Goal: Information Seeking & Learning: Learn about a topic

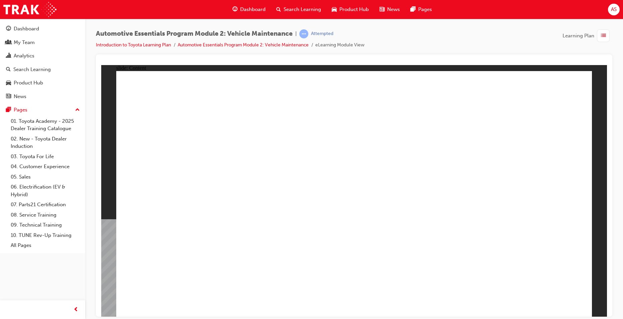
drag, startPoint x: 400, startPoint y: 277, endPoint x: 400, endPoint y: 265, distance: 11.4
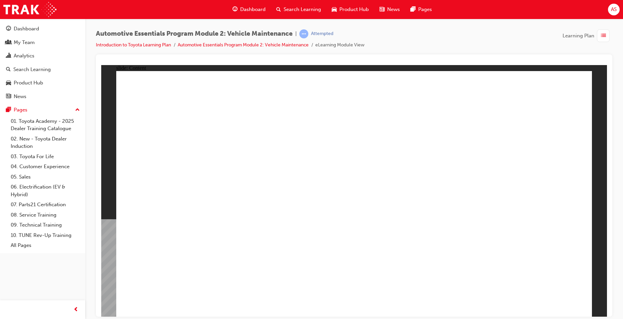
radio input "true"
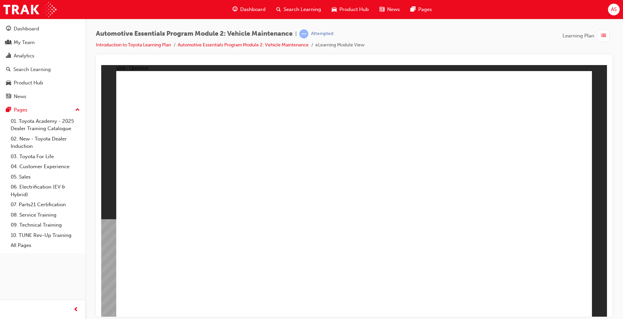
radio input "true"
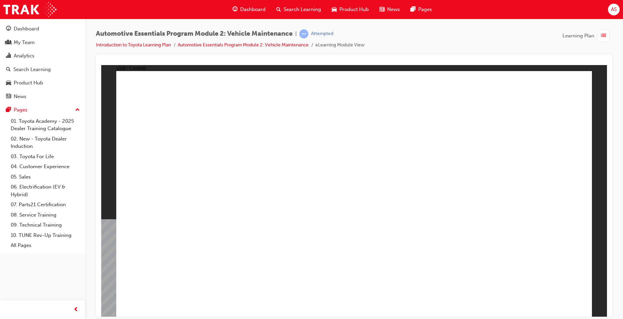
drag, startPoint x: 308, startPoint y: 224, endPoint x: 288, endPoint y: 230, distance: 20.7
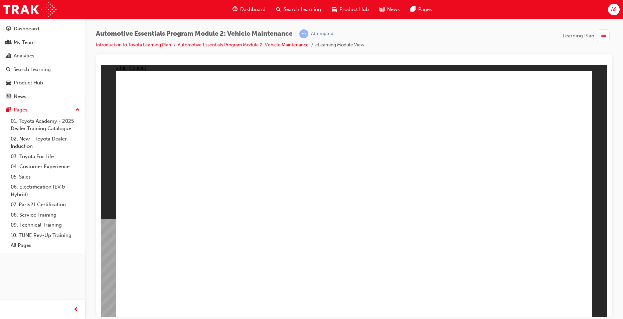
drag, startPoint x: 226, startPoint y: 262, endPoint x: 230, endPoint y: 262, distance: 4.1
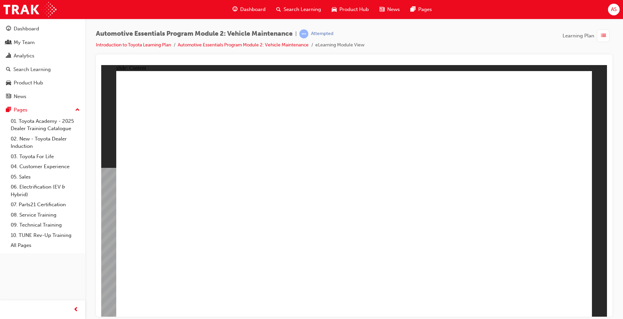
radio input "true"
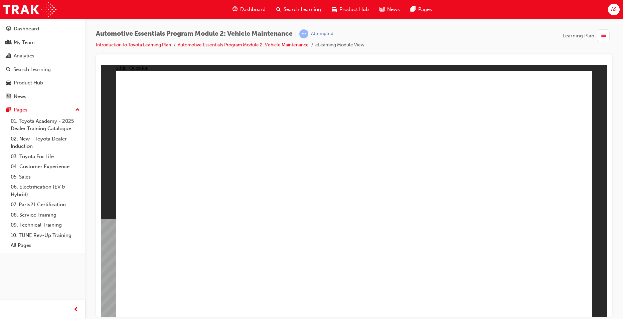
radio input "true"
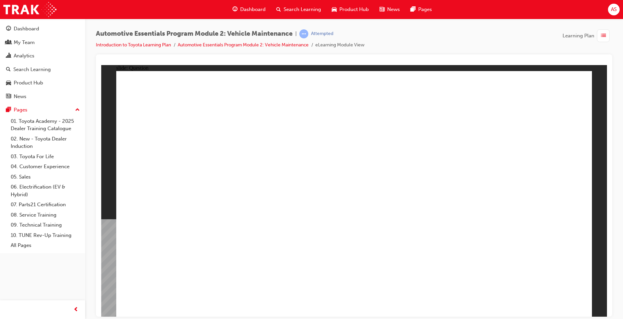
drag, startPoint x: 528, startPoint y: 300, endPoint x: 544, endPoint y: 304, distance: 16.5
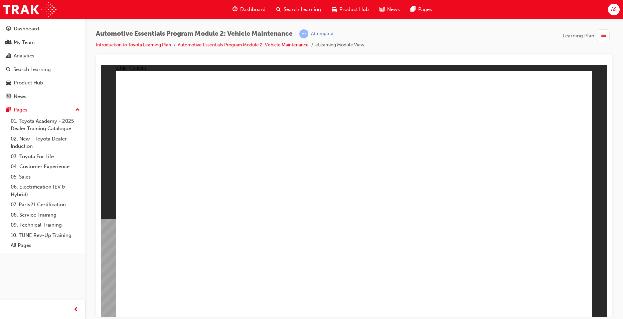
drag, startPoint x: 575, startPoint y: 83, endPoint x: 567, endPoint y: 84, distance: 8.5
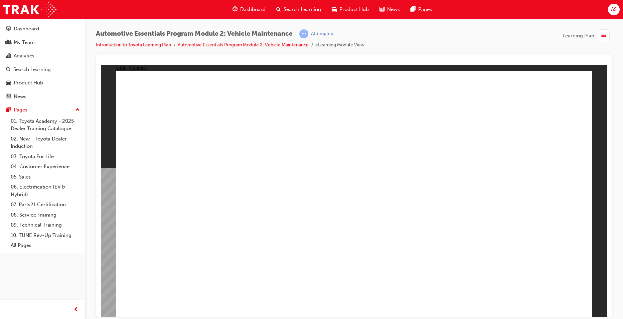
drag, startPoint x: 185, startPoint y: 319, endPoint x: 348, endPoint y: 211, distance: 195.2
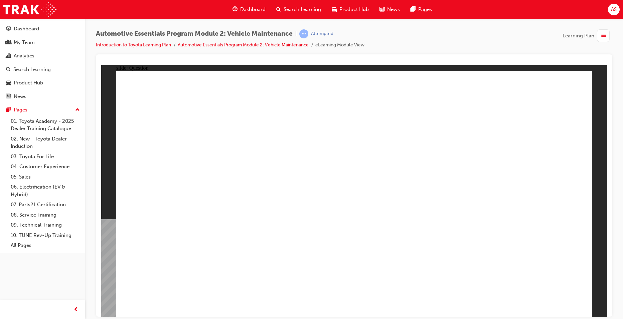
radio input "true"
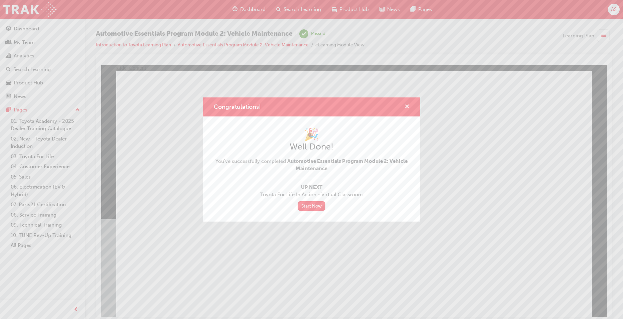
click at [408, 106] on span "cross-icon" at bounding box center [407, 107] width 5 height 6
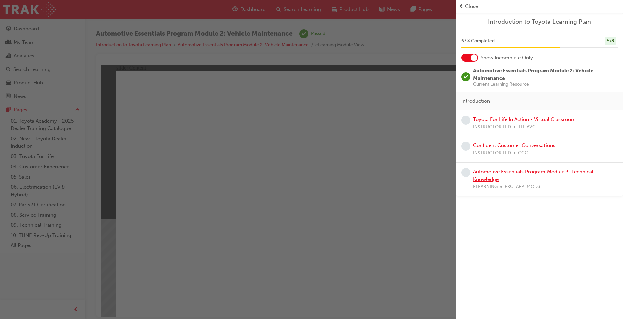
click at [545, 174] on link "Automotive Essentials Program Module 3: Technical Knowledge" at bounding box center [533, 176] width 120 height 14
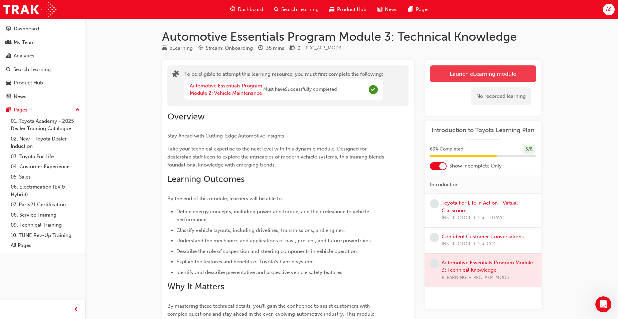
click at [446, 73] on button "Launch eLearning module" at bounding box center [483, 73] width 106 height 17
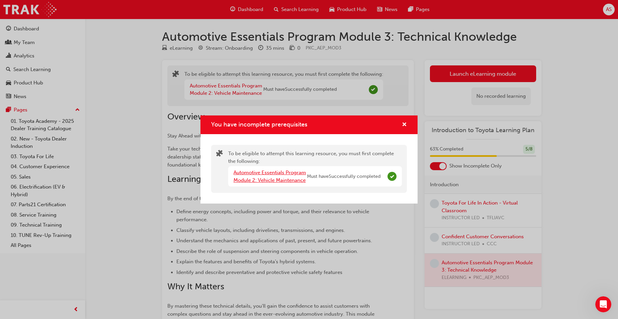
click at [292, 180] on link "Automotive Essentials Program Module 2: Vehicle Maintenance" at bounding box center [270, 177] width 73 height 14
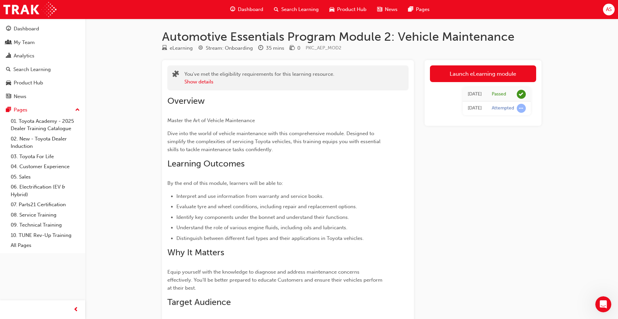
click at [494, 96] on div "Passed" at bounding box center [499, 94] width 14 height 6
drag, startPoint x: 519, startPoint y: 109, endPoint x: 204, endPoint y: 69, distance: 317.8
click at [519, 109] on span "learningRecordVerb_ATTEMPT-icon" at bounding box center [521, 108] width 9 height 9
click at [202, 83] on button "Show details" at bounding box center [198, 82] width 29 height 8
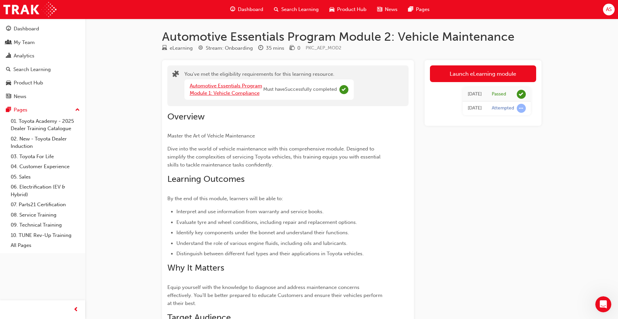
click at [234, 89] on link "Automotive Essentials Program Module 1: Vehicle Compliance" at bounding box center [226, 90] width 73 height 14
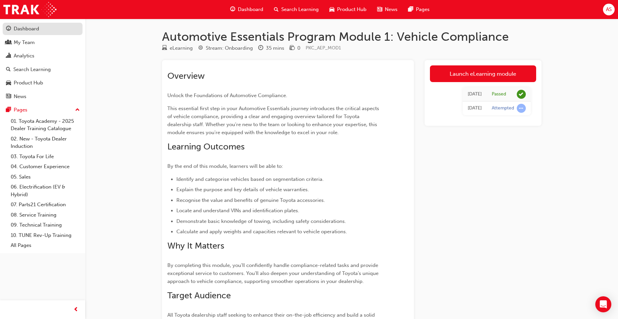
click at [45, 29] on div "Dashboard" at bounding box center [42, 29] width 73 height 8
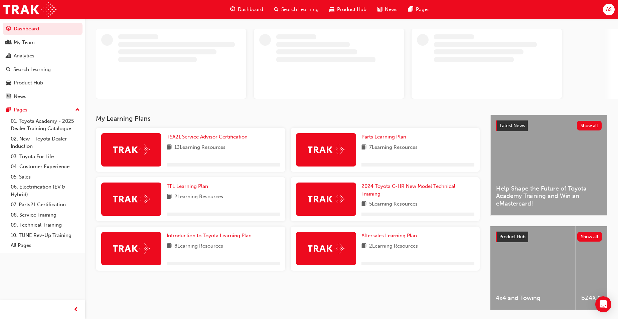
scroll to position [53, 0]
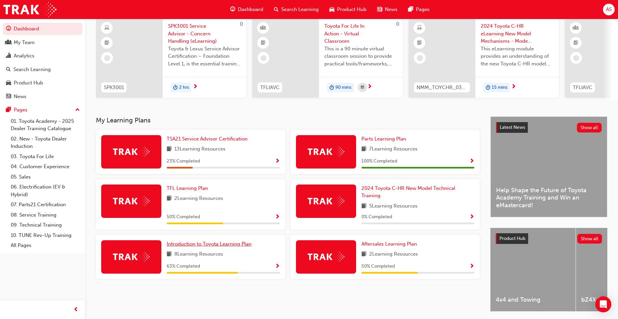
click at [246, 247] on span "Introduction to Toyota Learning Plan" at bounding box center [209, 244] width 85 height 6
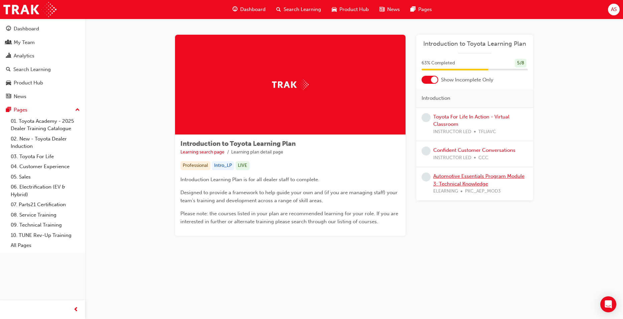
click at [459, 182] on link "Automotive Essentials Program Module 3: Technical Knowledge" at bounding box center [478, 180] width 91 height 14
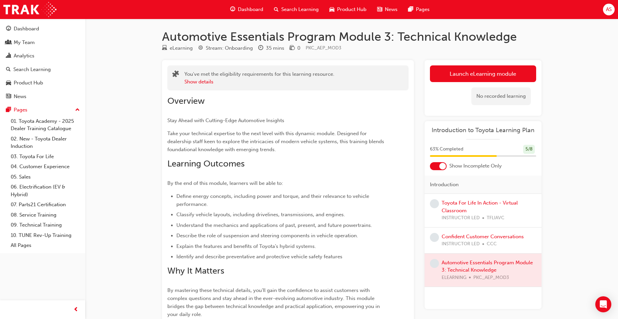
click at [470, 83] on div "No recorded learning" at bounding box center [483, 96] width 106 height 28
click at [465, 78] on link "Launch eLearning module" at bounding box center [483, 73] width 106 height 17
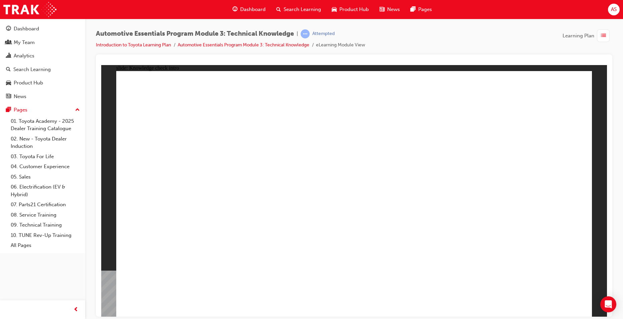
radio input "true"
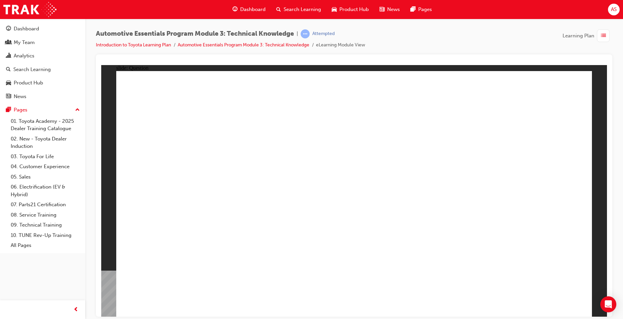
radio input "true"
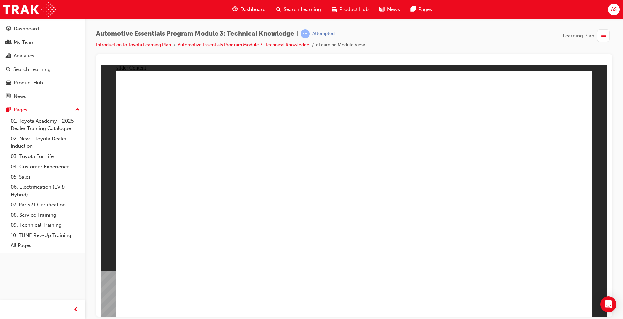
drag, startPoint x: 259, startPoint y: 210, endPoint x: 267, endPoint y: 203, distance: 10.2
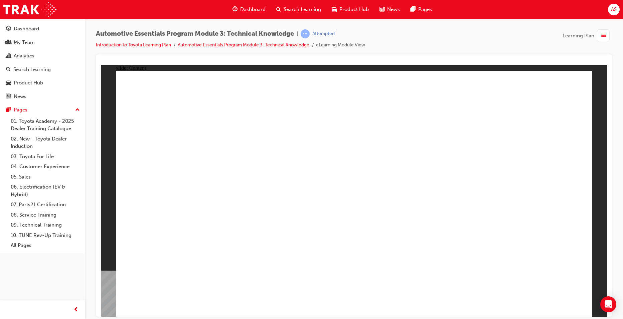
drag, startPoint x: 554, startPoint y: 86, endPoint x: 547, endPoint y: 99, distance: 14.1
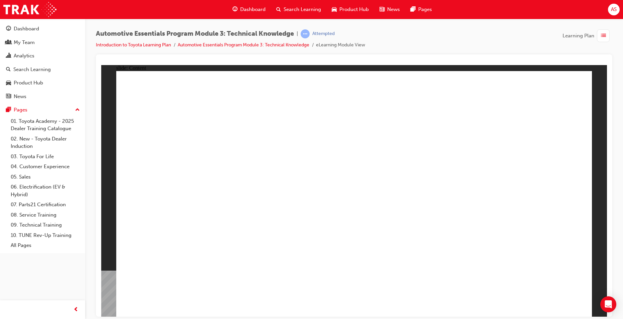
drag, startPoint x: 650, startPoint y: 383, endPoint x: 552, endPoint y: 304, distance: 124.8
drag, startPoint x: 552, startPoint y: 304, endPoint x: 555, endPoint y: 298, distance: 6.5
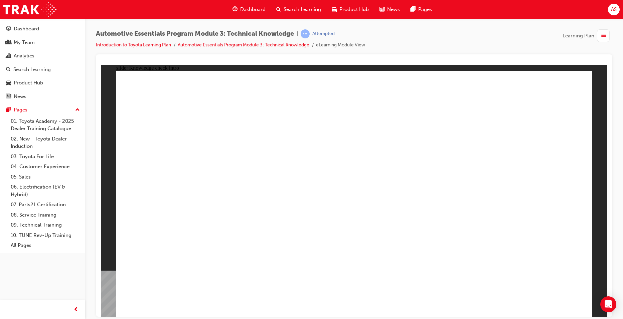
radio input "true"
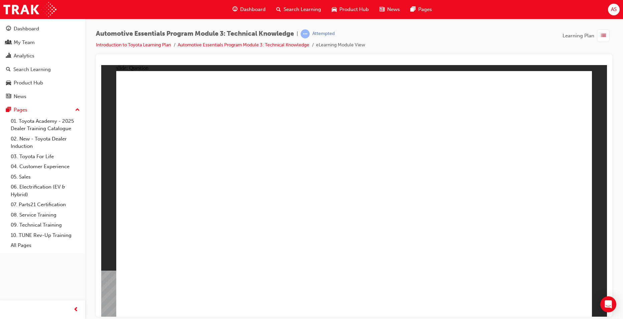
radio input "true"
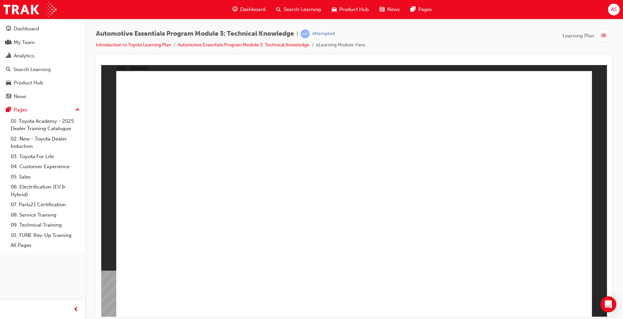
radio input "true"
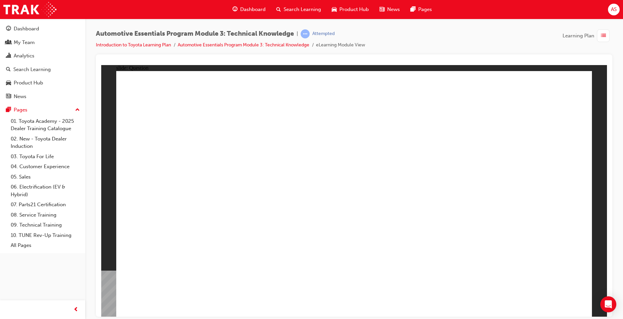
radio input "true"
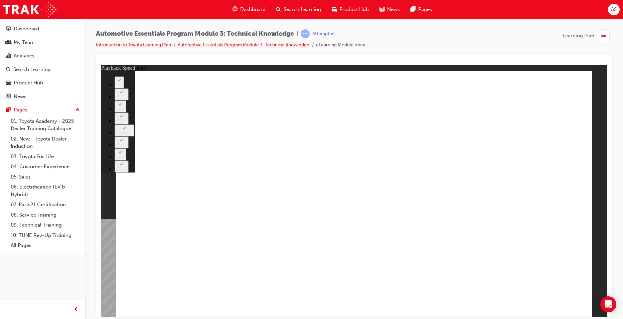
type input "1"
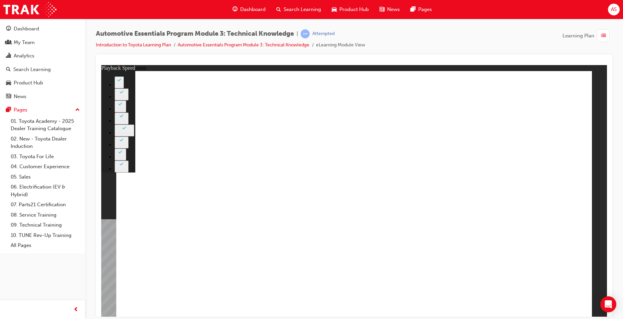
type input "0"
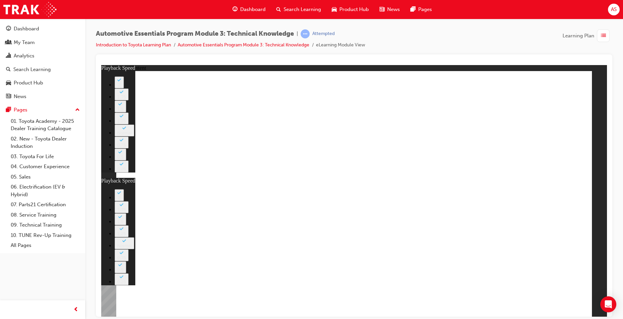
click at [124, 189] on button "2" at bounding box center [119, 195] width 9 height 12
type input "20"
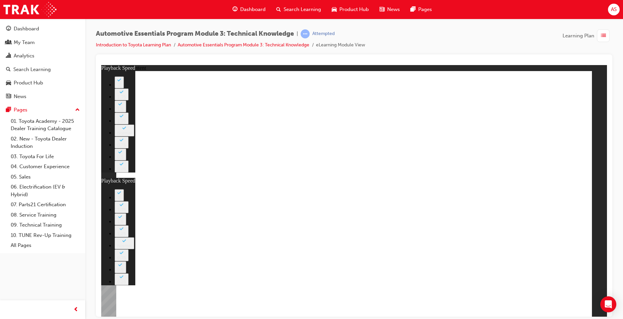
drag, startPoint x: 570, startPoint y: 94, endPoint x: 557, endPoint y: 96, distance: 12.6
click at [124, 88] on button "2" at bounding box center [119, 82] width 9 height 12
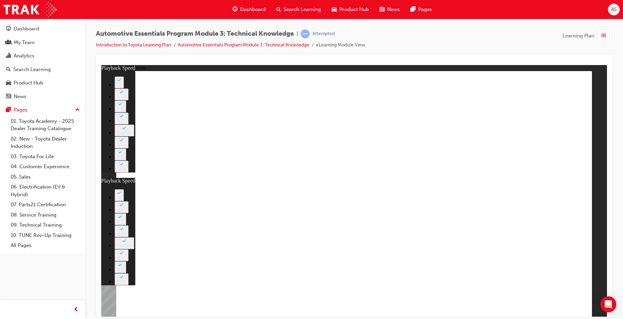
type input "5"
drag, startPoint x: 562, startPoint y: 88, endPoint x: 570, endPoint y: 85, distance: 8.6
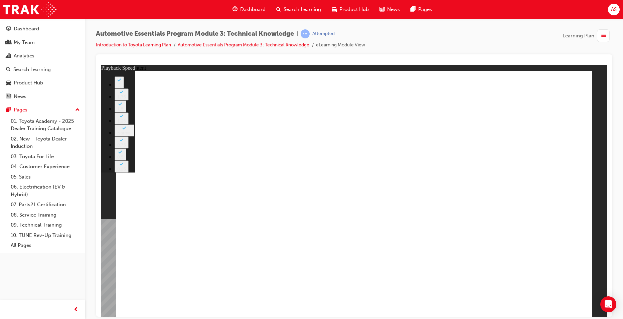
click at [124, 88] on button "2" at bounding box center [119, 82] width 9 height 12
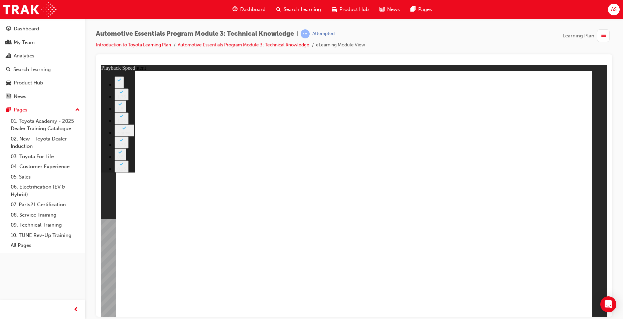
type input "15"
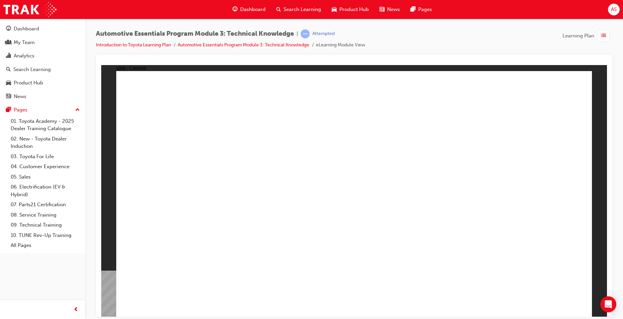
radio input "true"
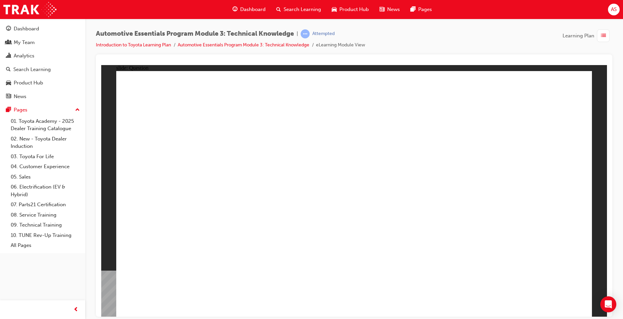
radio input "true"
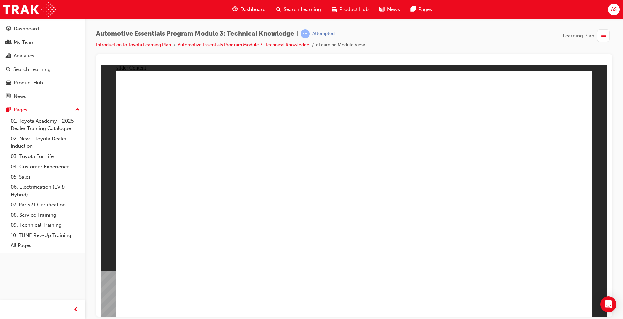
radio input "true"
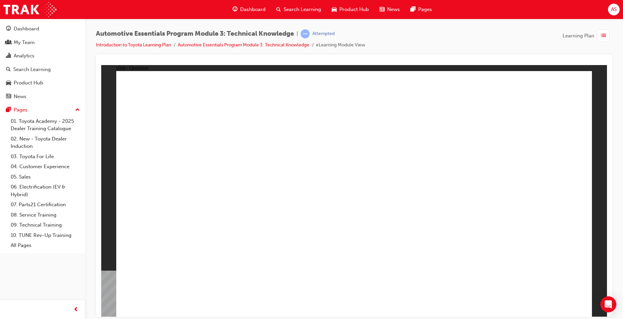
radio input "true"
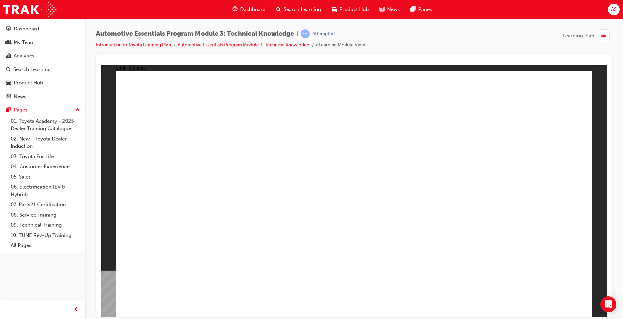
radio input "true"
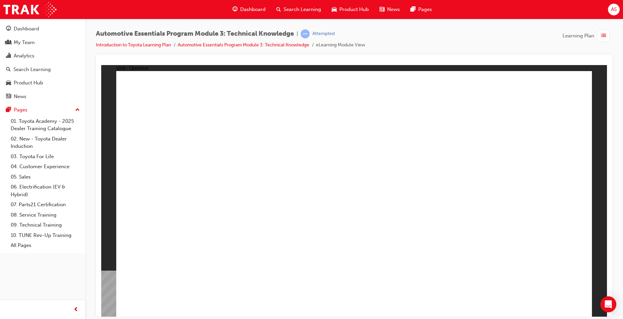
radio input "true"
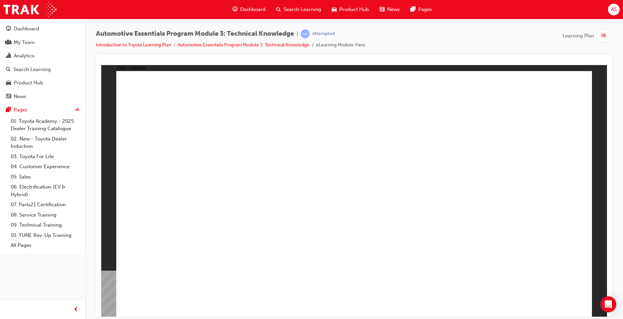
drag, startPoint x: 504, startPoint y: 219, endPoint x: 476, endPoint y: 228, distance: 29.1
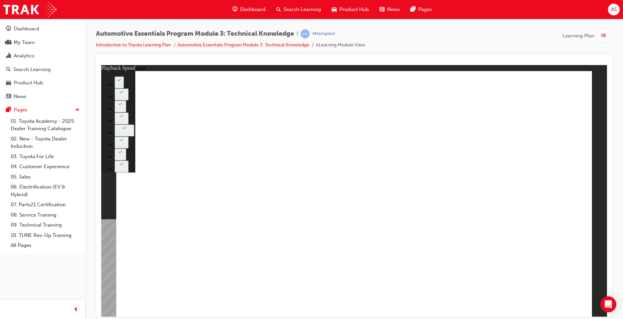
click at [124, 88] on button "2" at bounding box center [119, 82] width 9 height 12
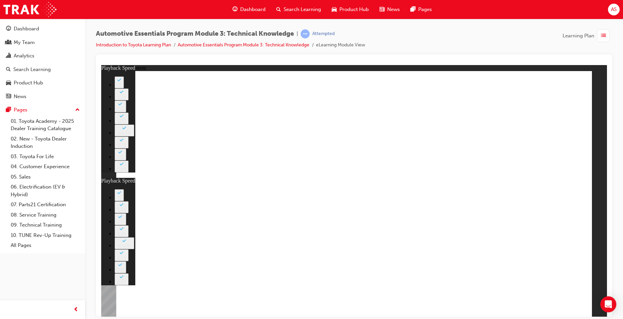
type input "7"
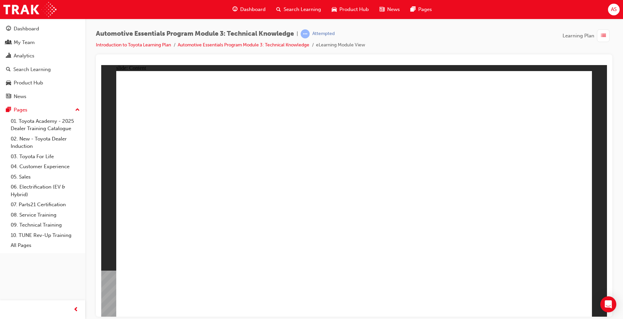
drag, startPoint x: 135, startPoint y: 242, endPoint x: 157, endPoint y: 244, distance: 21.8
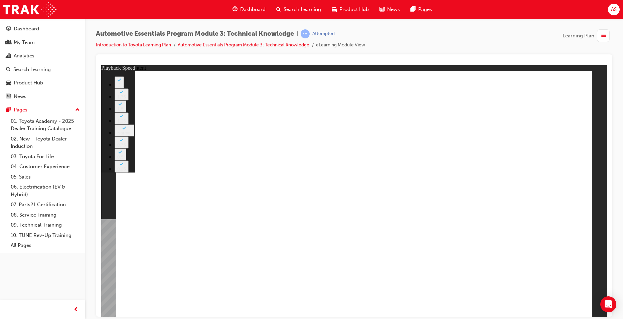
drag, startPoint x: 173, startPoint y: 147, endPoint x: 169, endPoint y: 144, distance: 4.7
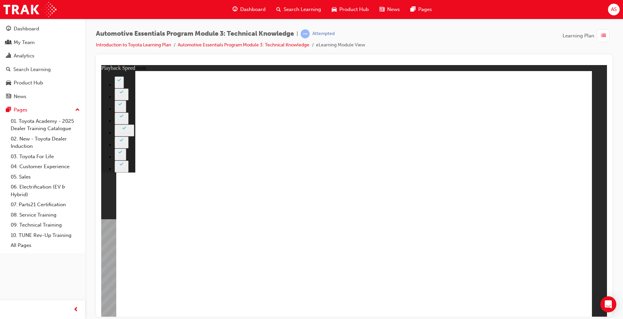
click at [124, 88] on button "2" at bounding box center [119, 82] width 9 height 12
type input "7"
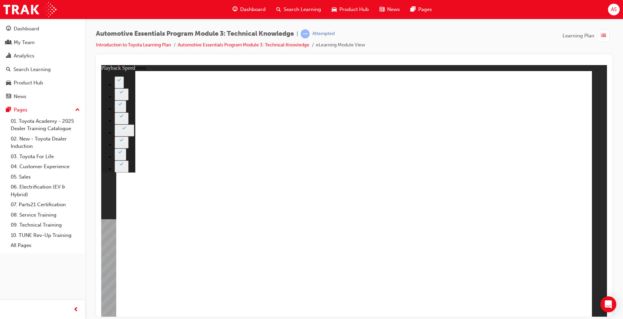
drag, startPoint x: 455, startPoint y: 182, endPoint x: 542, endPoint y: 304, distance: 149.6
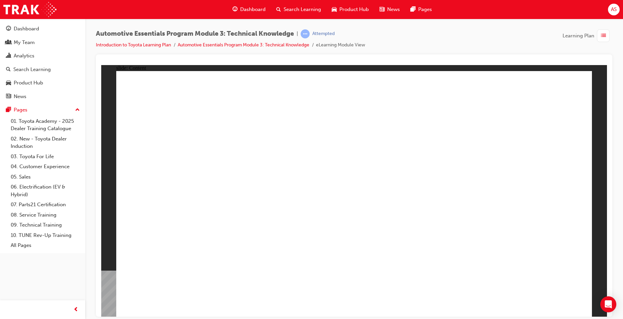
drag, startPoint x: 212, startPoint y: 112, endPoint x: 383, endPoint y: 155, distance: 176.7
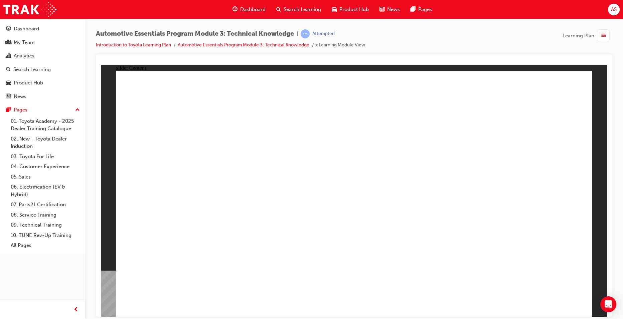
radio input "true"
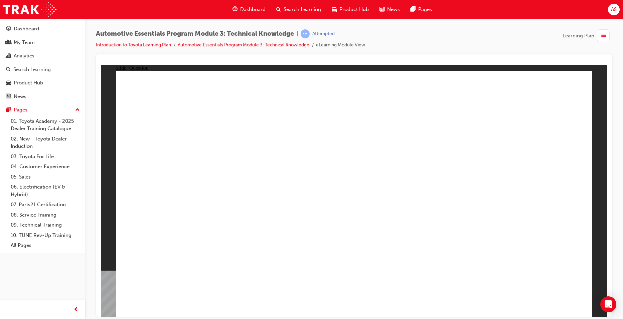
radio input "true"
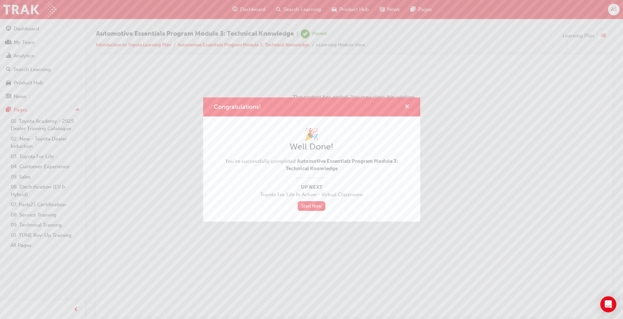
click at [411, 105] on div "Congratulations!" at bounding box center [311, 107] width 217 height 19
click at [408, 105] on span "cross-icon" at bounding box center [407, 107] width 5 height 6
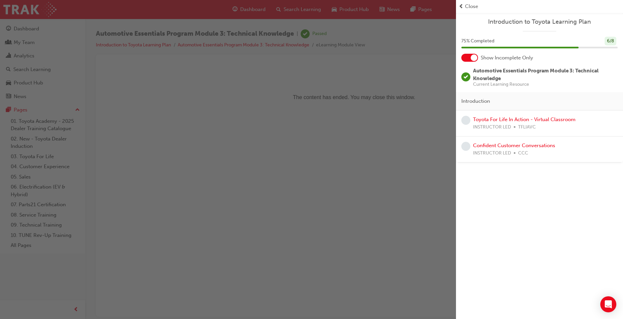
click at [317, 117] on div "button" at bounding box center [228, 159] width 456 height 319
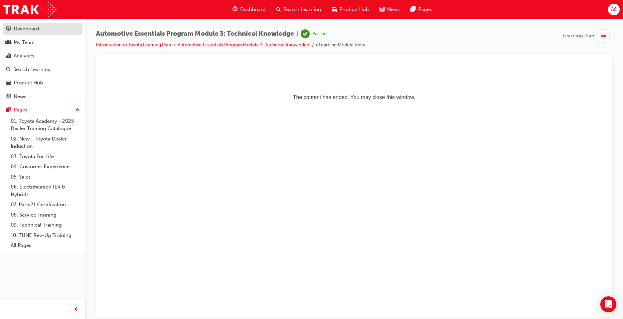
click at [50, 29] on div "Dashboard" at bounding box center [42, 29] width 73 height 8
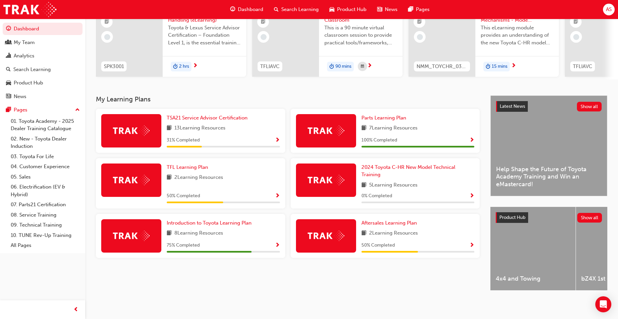
scroll to position [46, 0]
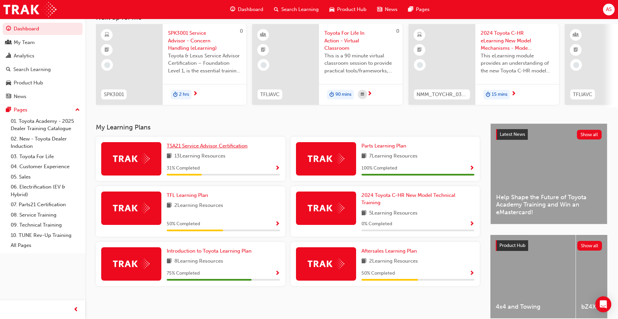
click at [222, 149] on span "TSA21 Service Advisor Certification" at bounding box center [207, 146] width 81 height 6
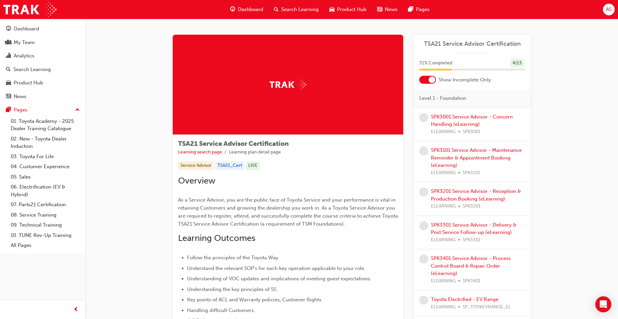
click at [436, 82] on div at bounding box center [427, 80] width 17 height 8
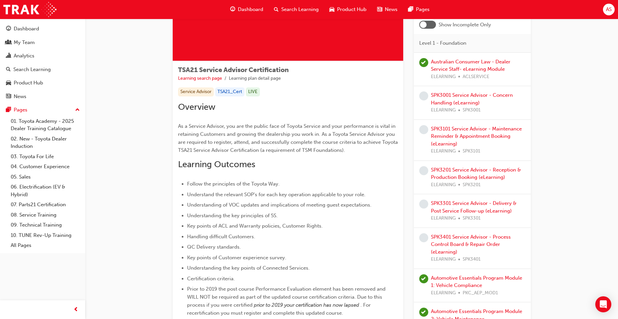
scroll to position [62, 0]
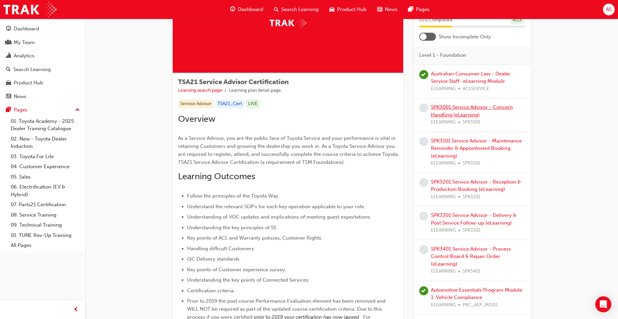
click at [475, 105] on link "SPK3001 Service Advisor - Concern Handling (eLearning)" at bounding box center [472, 111] width 82 height 14
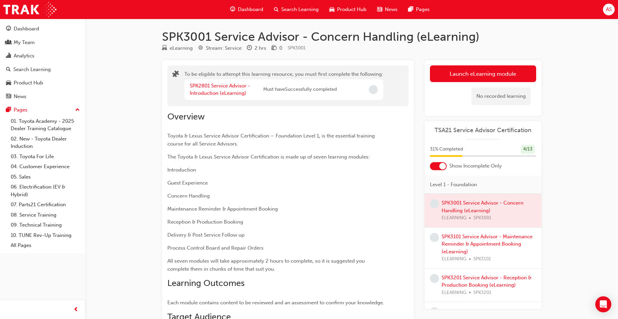
click at [369, 88] on span "Incomplete" at bounding box center [373, 89] width 9 height 9
click at [465, 74] on button "Launch eLearning module" at bounding box center [483, 73] width 106 height 17
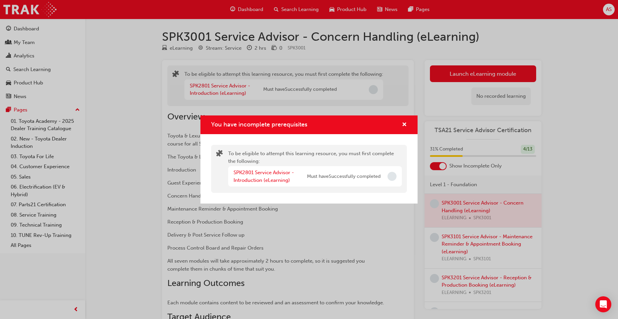
click at [390, 174] on span "Incomplete" at bounding box center [392, 176] width 9 height 9
click at [260, 181] on link "SPK2801 Service Advisor - Introduction (eLearning)" at bounding box center [264, 177] width 60 height 14
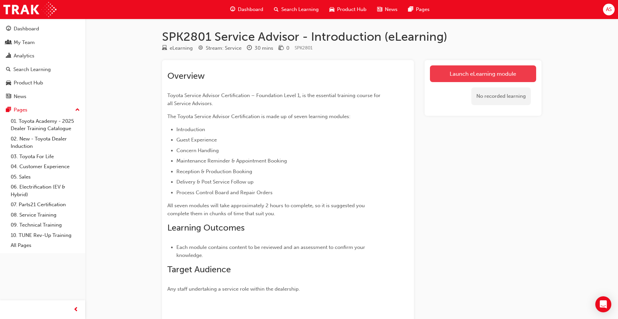
click at [489, 79] on link "Launch eLearning module" at bounding box center [483, 73] width 106 height 17
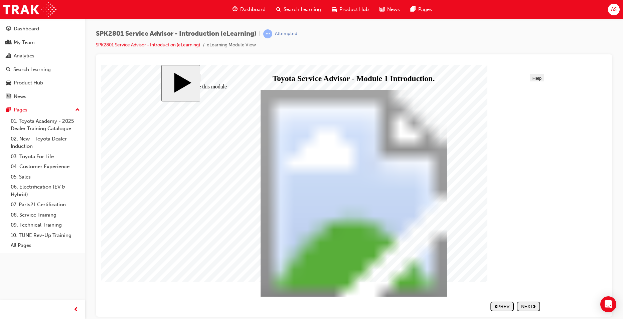
click at [525, 305] on div "NEXT" at bounding box center [529, 306] width 18 height 5
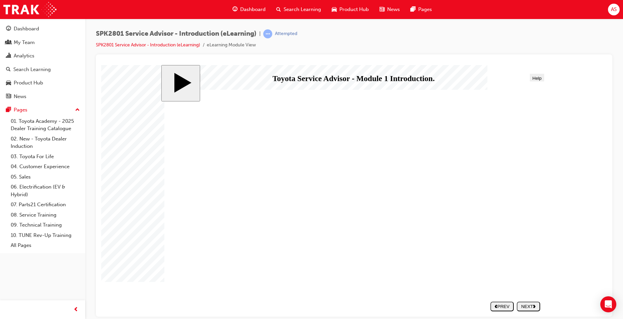
click at [524, 305] on div "NEXT" at bounding box center [529, 306] width 18 height 5
click at [525, 306] on nav "SUBMIT NEXT PREV" at bounding box center [513, 306] width 53 height 15
drag, startPoint x: 221, startPoint y: 161, endPoint x: 252, endPoint y: 163, distance: 31.1
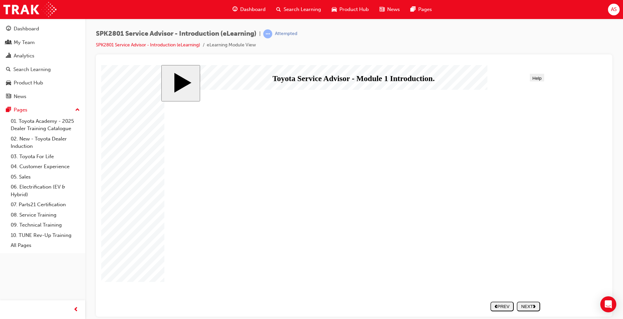
click at [189, 79] on span "Progress" at bounding box center [190, 78] width 18 height 5
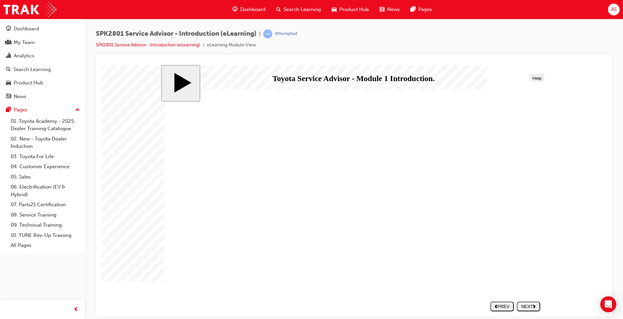
click at [524, 305] on div "NEXT" at bounding box center [529, 306] width 18 height 5
click at [527, 308] on div "NEXT" at bounding box center [529, 306] width 18 height 5
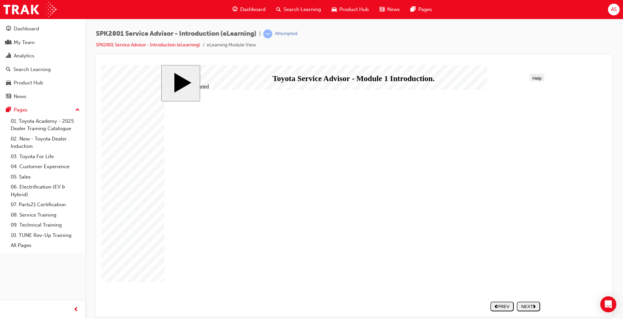
click at [526, 307] on div "NEXT" at bounding box center [529, 306] width 18 height 5
click at [39, 31] on div "Dashboard" at bounding box center [42, 29] width 73 height 8
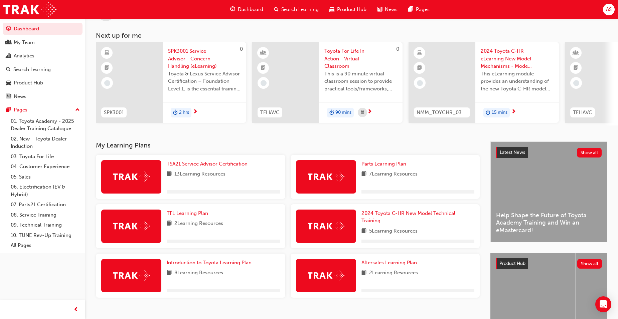
scroll to position [67, 0]
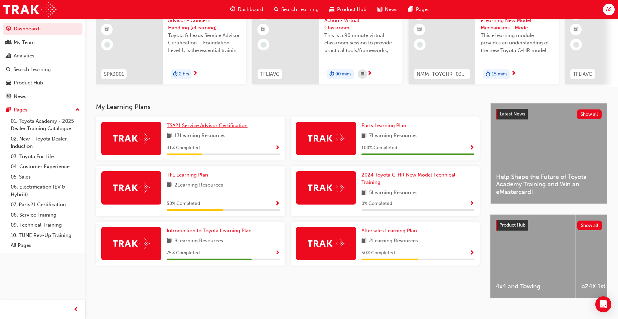
click at [220, 128] on span "TSA21 Service Advisor Certification" at bounding box center [207, 126] width 81 height 6
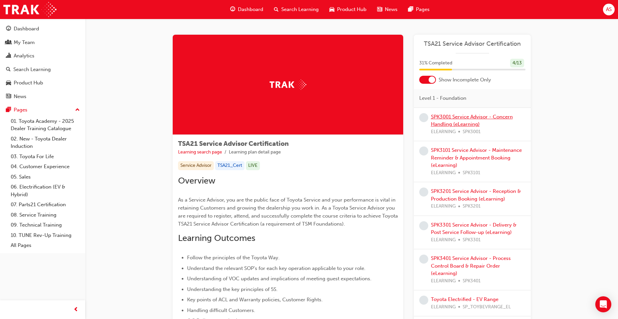
click at [469, 122] on link "SPK3001 Service Advisor - Concern Handling (eLearning)" at bounding box center [472, 121] width 82 height 14
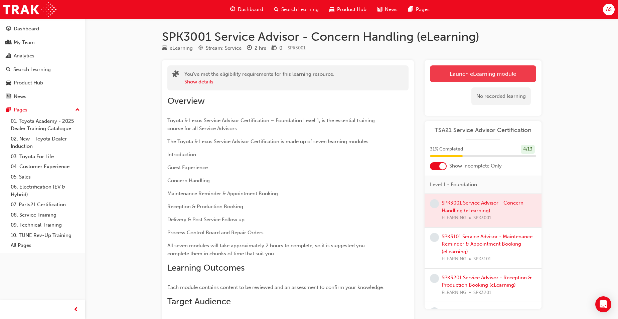
click at [461, 77] on link "Launch eLearning module" at bounding box center [483, 73] width 106 height 17
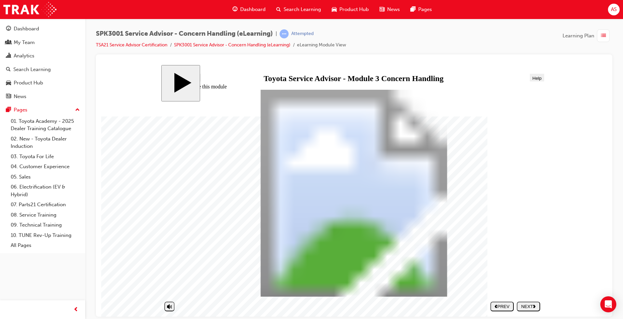
click at [534, 307] on icon "next" at bounding box center [534, 306] width 3 height 4
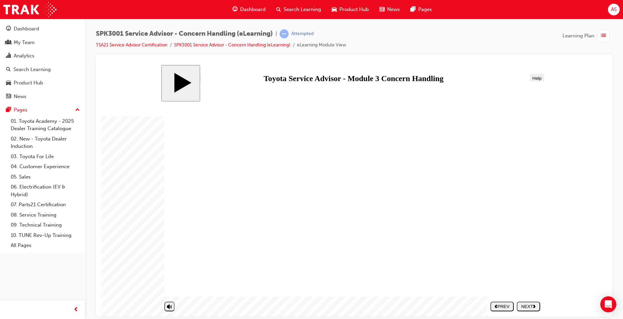
click at [534, 307] on icon "next" at bounding box center [534, 306] width 3 height 4
click at [534, 307] on div "SUBMIT" at bounding box center [529, 306] width 18 height 5
drag, startPoint x: 371, startPoint y: 208, endPoint x: 484, endPoint y: 269, distance: 128.1
drag, startPoint x: 373, startPoint y: 262, endPoint x: 482, endPoint y: 159, distance: 150.3
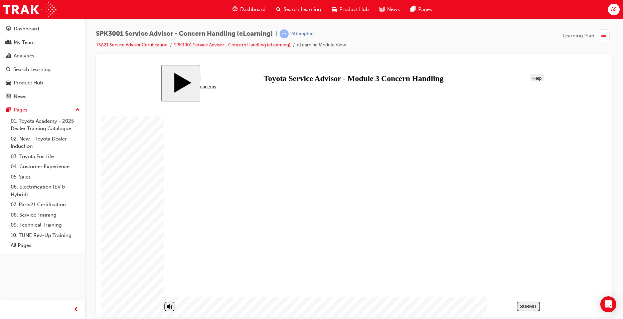
drag, startPoint x: 351, startPoint y: 156, endPoint x: 461, endPoint y: 210, distance: 122.4
click at [522, 304] on div "NEXT" at bounding box center [529, 306] width 18 height 5
click at [525, 306] on div "NEXT" at bounding box center [529, 306] width 18 height 5
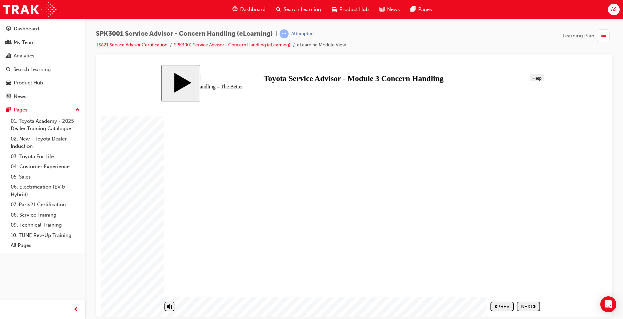
click at [525, 306] on div "NEXT" at bounding box center [529, 306] width 18 height 5
drag, startPoint x: 220, startPoint y: 237, endPoint x: 431, endPoint y: 156, distance: 225.9
drag, startPoint x: 238, startPoint y: 192, endPoint x: 427, endPoint y: 269, distance: 204.6
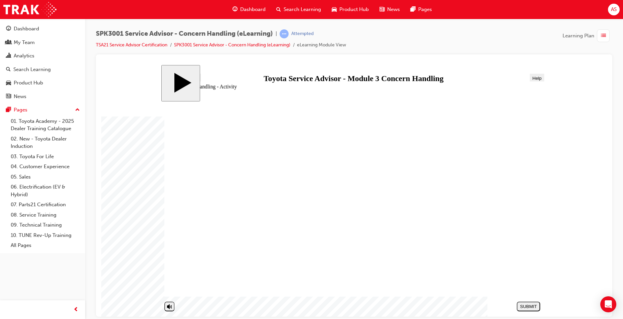
drag, startPoint x: 275, startPoint y: 264, endPoint x: 465, endPoint y: 172, distance: 211.1
drag, startPoint x: 281, startPoint y: 222, endPoint x: 463, endPoint y: 193, distance: 185.1
drag, startPoint x: 268, startPoint y: 252, endPoint x: 458, endPoint y: 208, distance: 194.8
drag, startPoint x: 265, startPoint y: 287, endPoint x: 275, endPoint y: 286, distance: 10.4
drag, startPoint x: 275, startPoint y: 286, endPoint x: 470, endPoint y: 230, distance: 202.4
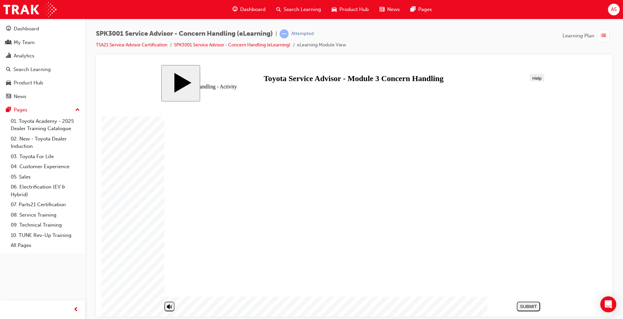
drag, startPoint x: 285, startPoint y: 205, endPoint x: 467, endPoint y: 243, distance: 186.0
click at [535, 312] on nav "SUBMIT NEXT PREV" at bounding box center [527, 306] width 27 height 15
click at [530, 307] on div "SUBMIT" at bounding box center [529, 306] width 18 height 5
click at [525, 305] on div "NEXT" at bounding box center [529, 306] width 18 height 5
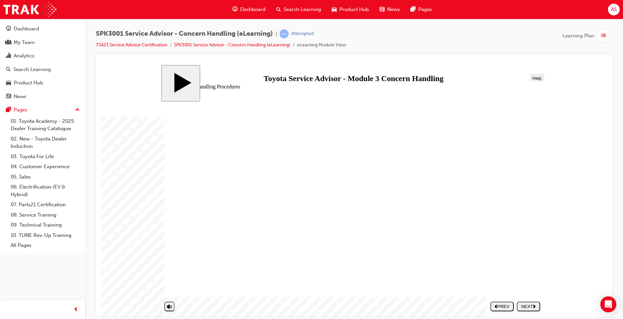
click at [525, 305] on section "SUBMIT NEXT PREV" at bounding box center [352, 306] width 383 height 15
radio input "true"
click at [532, 307] on div "SUBMIT" at bounding box center [529, 306] width 18 height 5
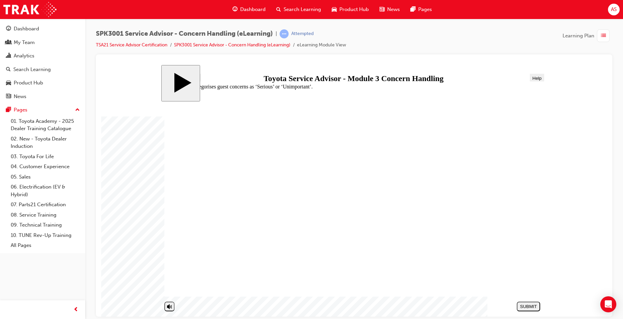
radio input "true"
click at [518, 304] on button "SUBMIT" at bounding box center [528, 307] width 23 height 10
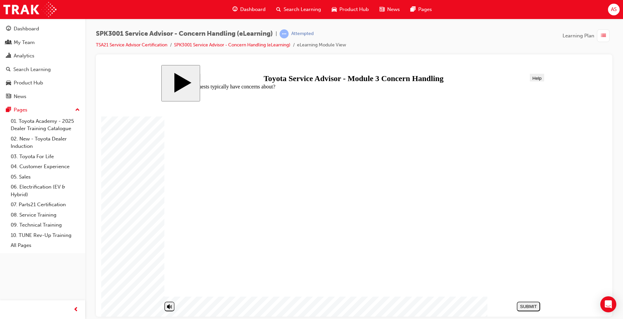
radio input "true"
click at [537, 307] on div "SUBMIT" at bounding box center [529, 306] width 18 height 5
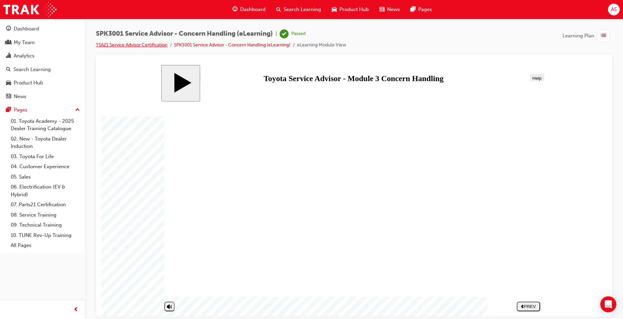
click at [143, 46] on link "TSA21 Service Advisor Certification" at bounding box center [131, 45] width 71 height 6
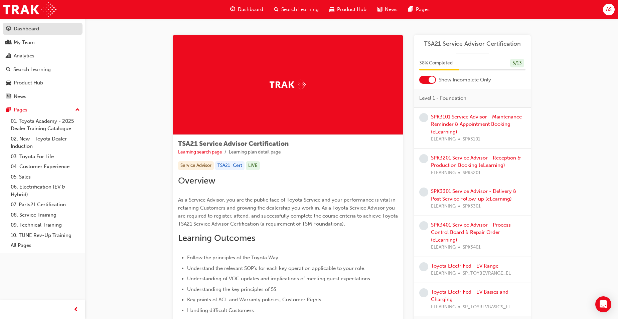
click at [68, 30] on div "Dashboard" at bounding box center [42, 29] width 73 height 8
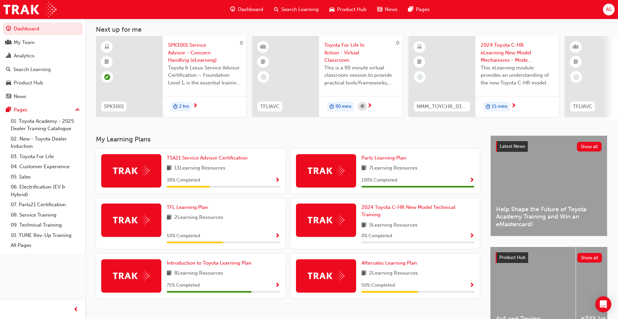
scroll to position [80, 0]
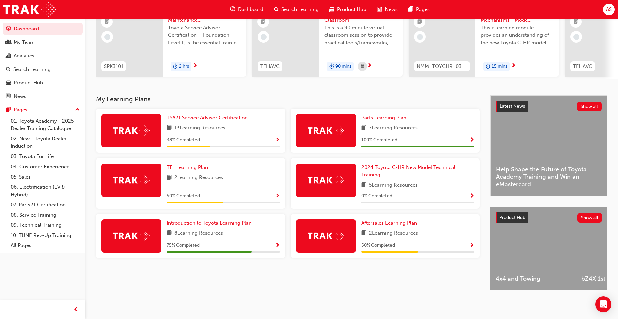
click at [385, 223] on span "Aftersales Learning Plan" at bounding box center [389, 223] width 55 height 6
